Goal: Find specific page/section: Find specific page/section

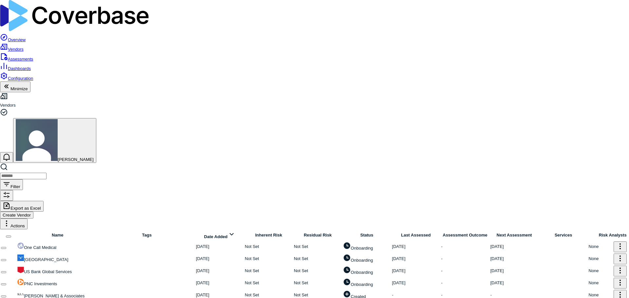
click at [17, 255] on link at bounding box center [17, 255] width 0 height 0
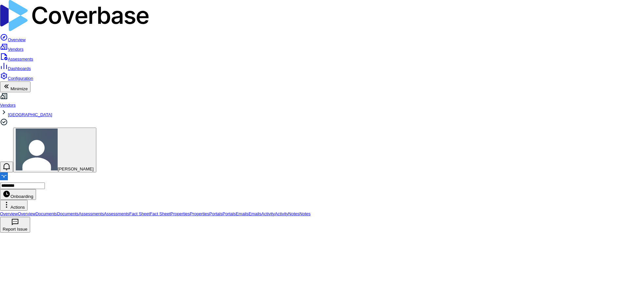
type textarea "*"
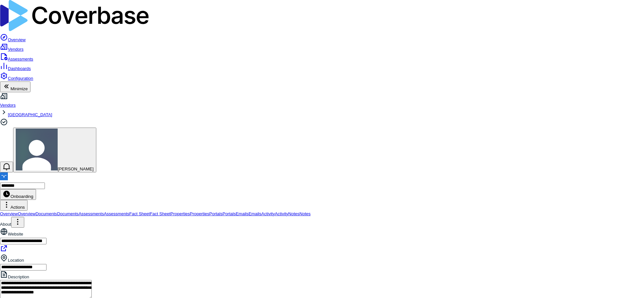
click at [26, 57] on span "Assessments" at bounding box center [20, 59] width 25 height 5
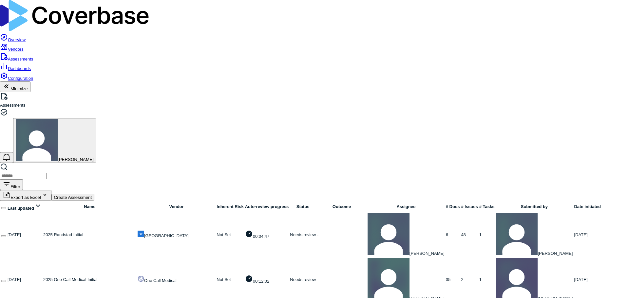
scroll to position [65, 0]
click at [46, 173] on input "search" at bounding box center [23, 176] width 46 height 7
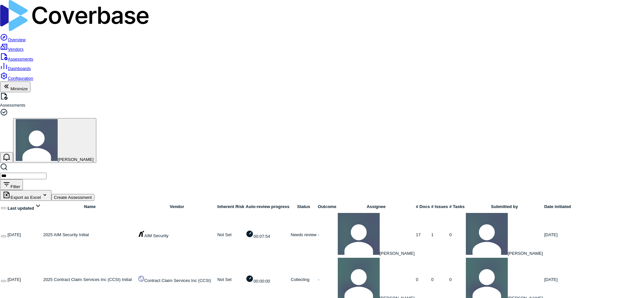
type input "***"
click at [43, 232] on link at bounding box center [43, 234] width 0 height 5
